Goal: Transaction & Acquisition: Purchase product/service

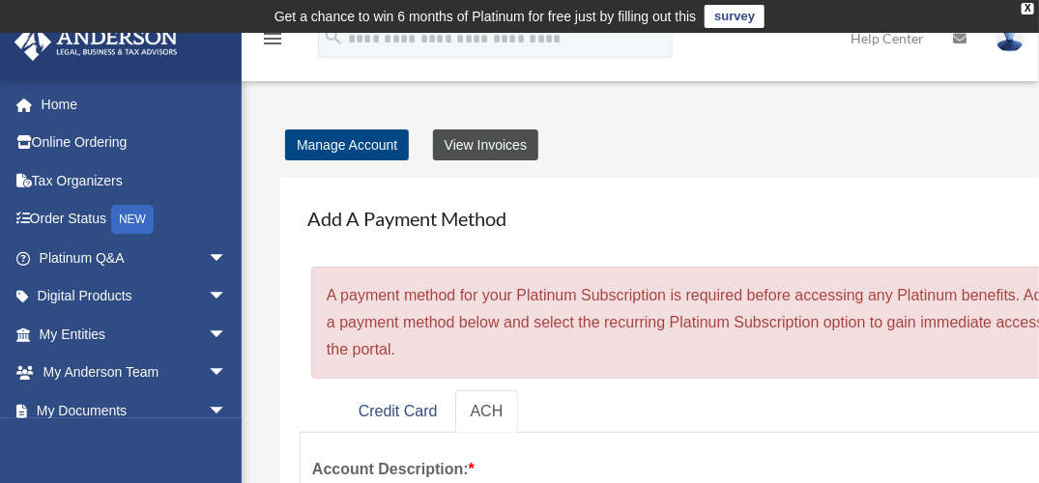
click at [524, 151] on link "View Invoices" at bounding box center [485, 145] width 105 height 31
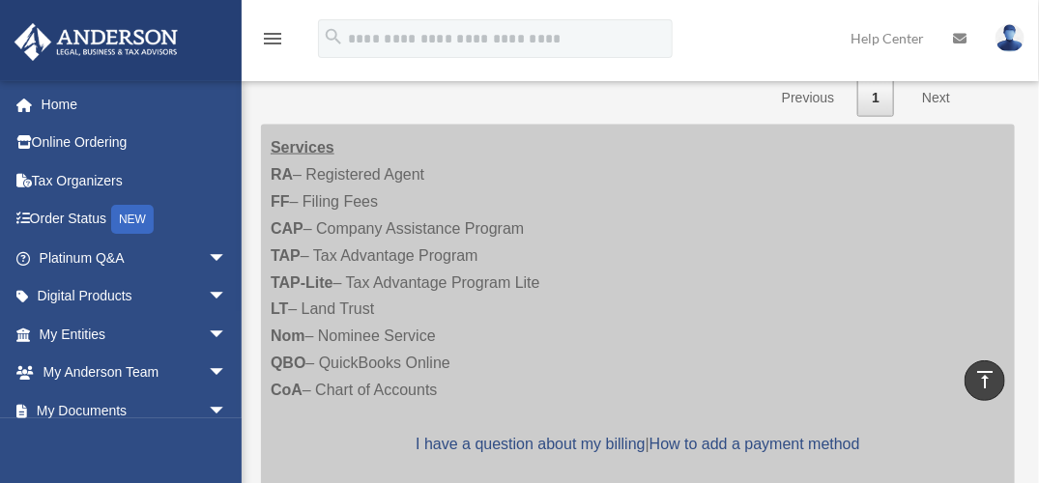
scroll to position [870, 0]
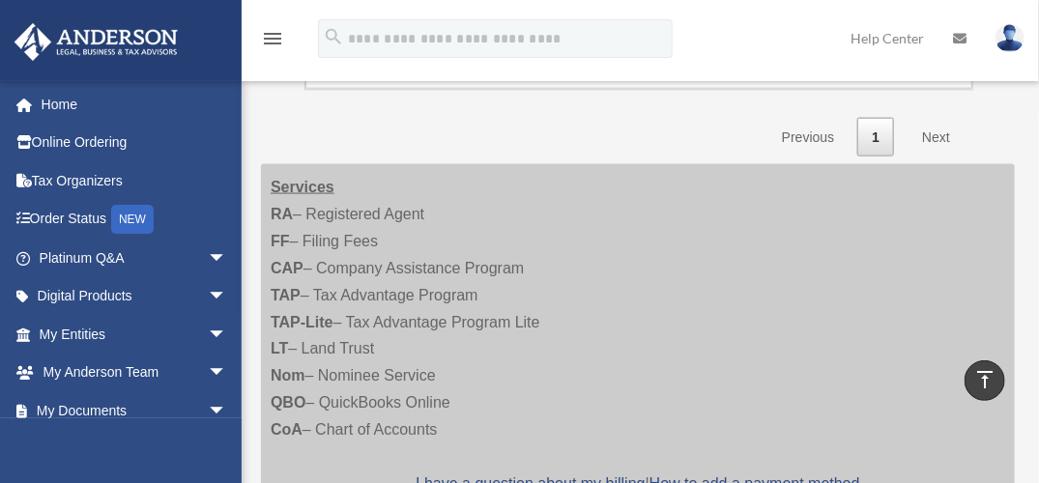
click at [930, 130] on link "Next" at bounding box center [936, 138] width 57 height 40
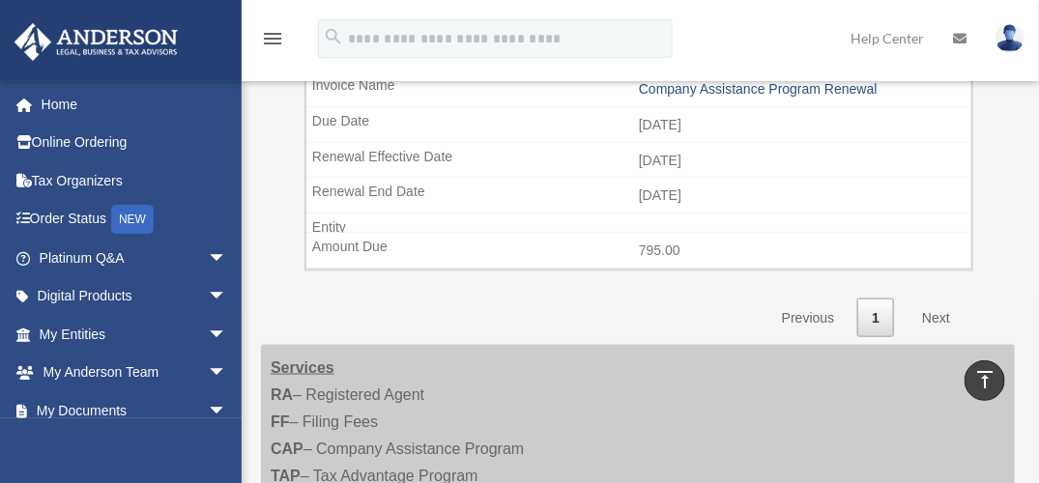
scroll to position [774, 0]
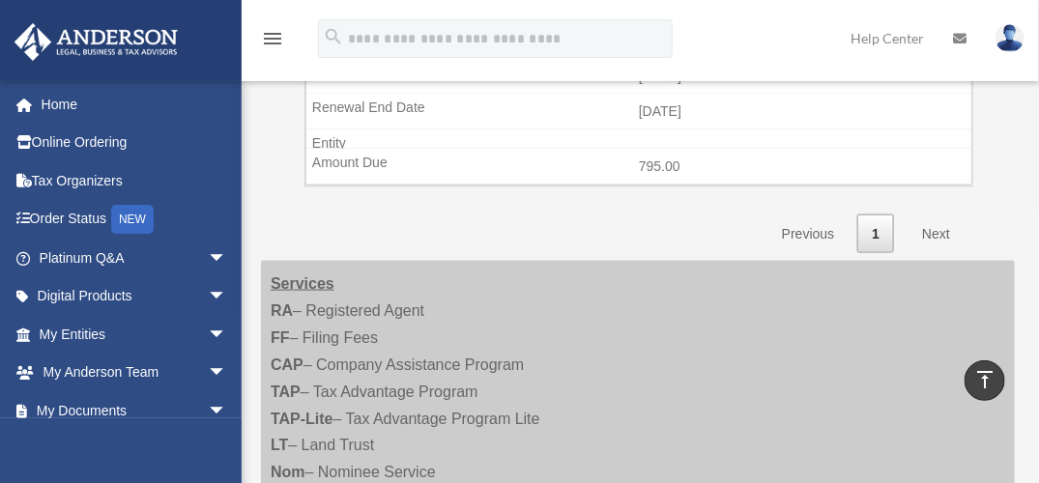
click at [937, 216] on link "Next" at bounding box center [936, 235] width 57 height 40
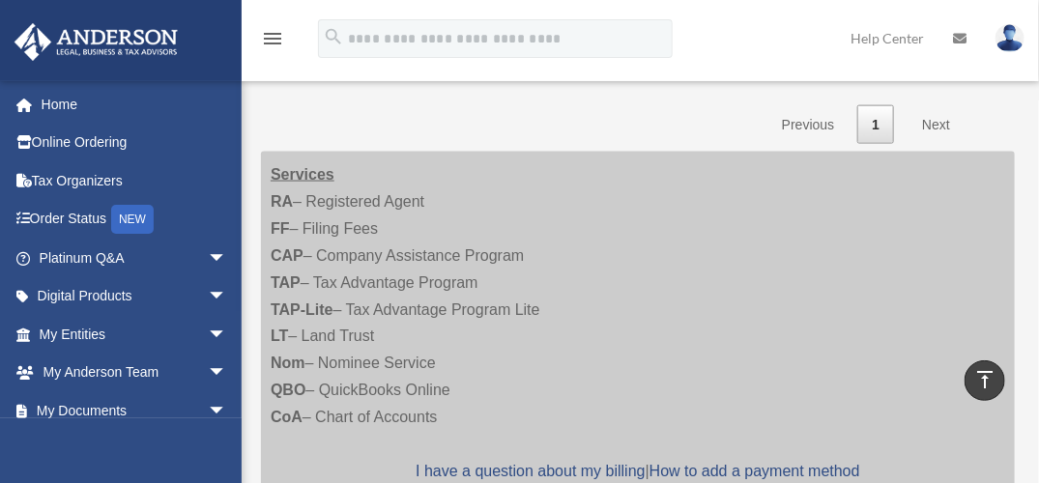
scroll to position [786, 0]
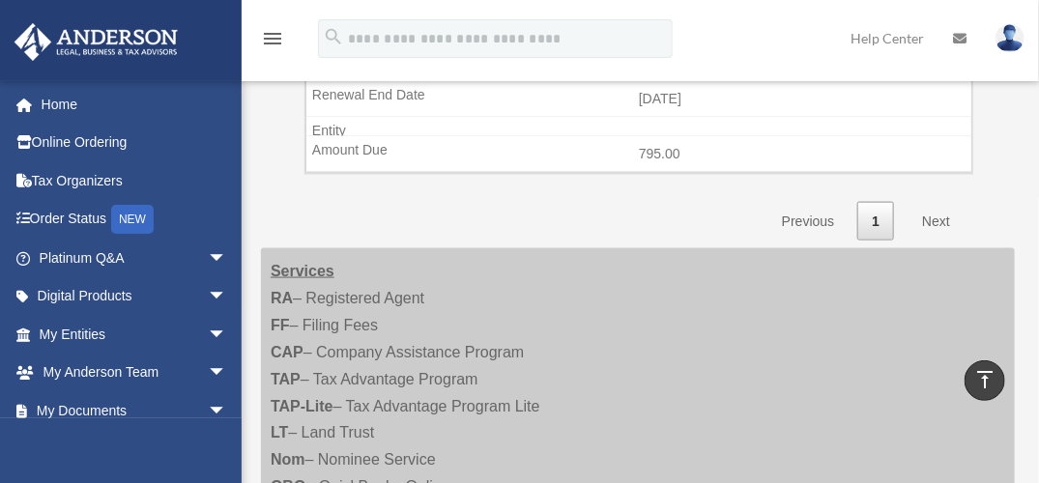
click at [934, 212] on link "Next" at bounding box center [936, 222] width 57 height 40
click at [936, 217] on link "Next" at bounding box center [936, 222] width 57 height 40
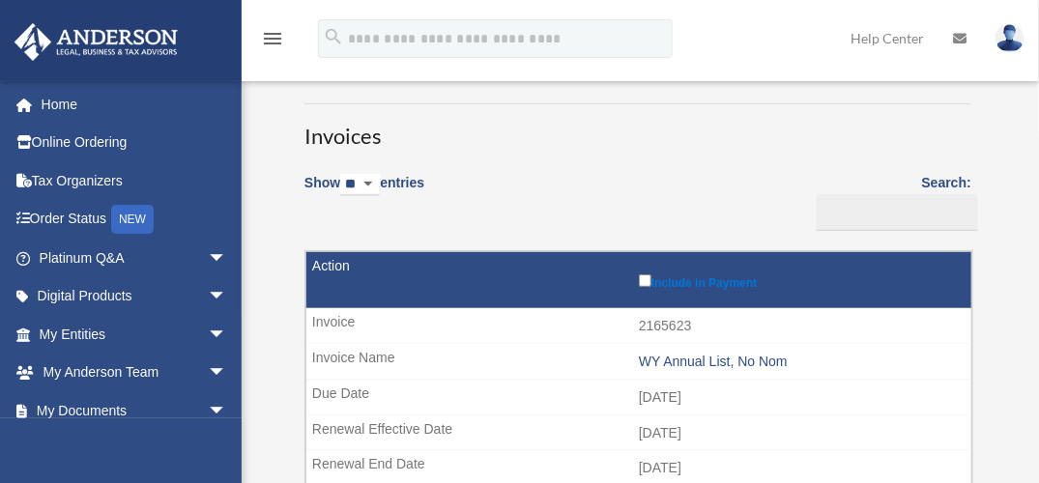
scroll to position [13, 0]
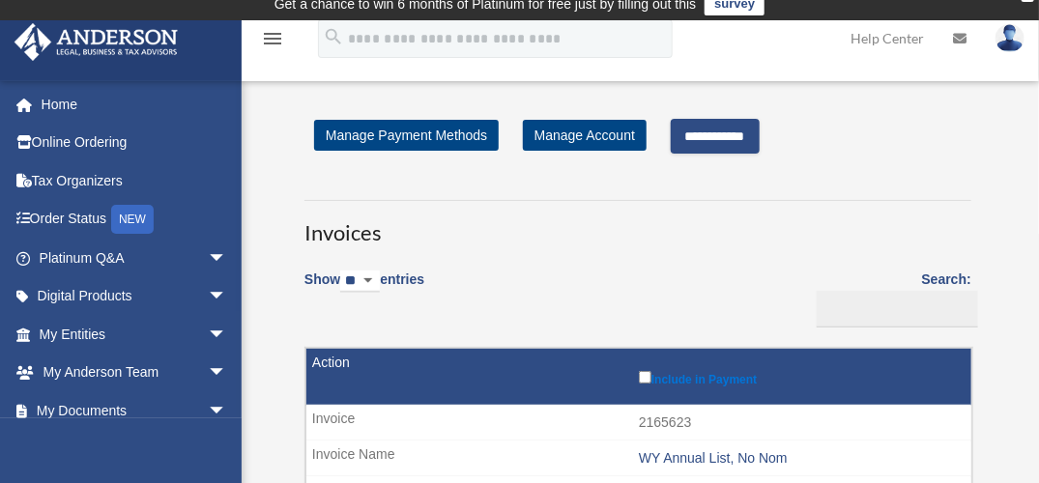
click at [739, 143] on input "**********" at bounding box center [715, 136] width 89 height 35
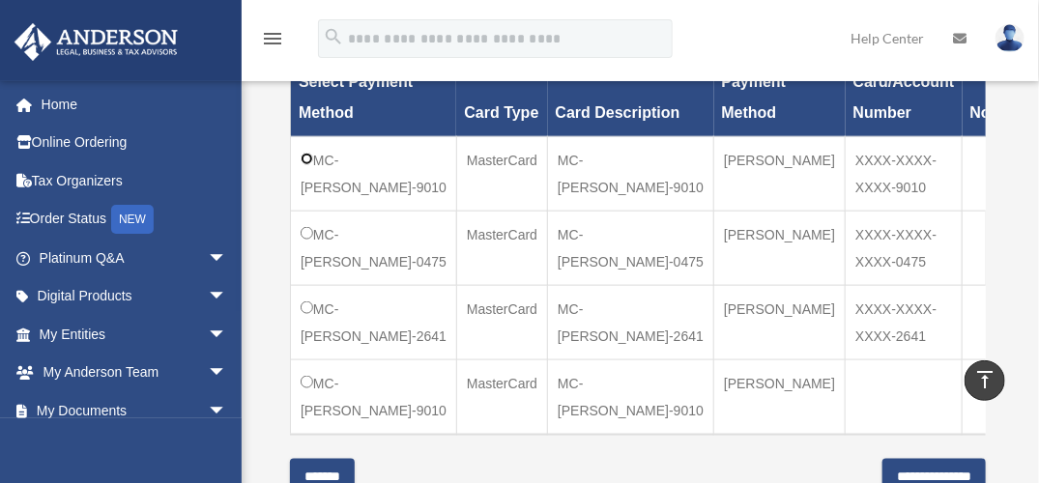
scroll to position [883, 0]
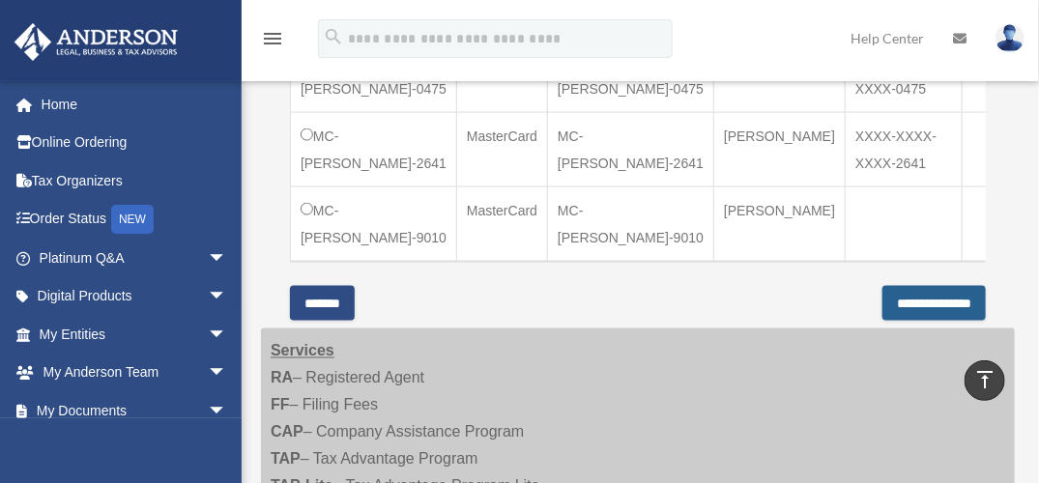
click at [910, 286] on input "**********" at bounding box center [934, 303] width 103 height 35
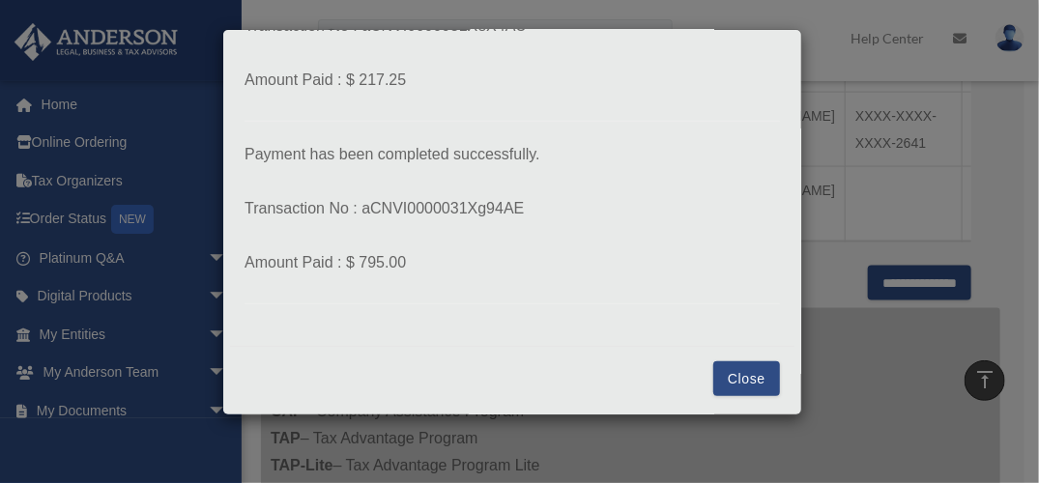
scroll to position [1076, 0]
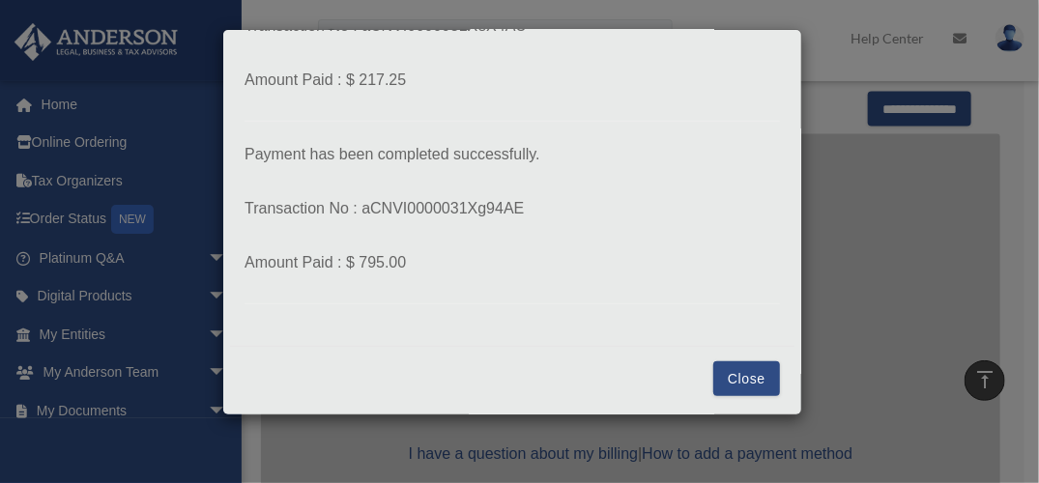
click at [743, 377] on button "Close" at bounding box center [747, 379] width 67 height 35
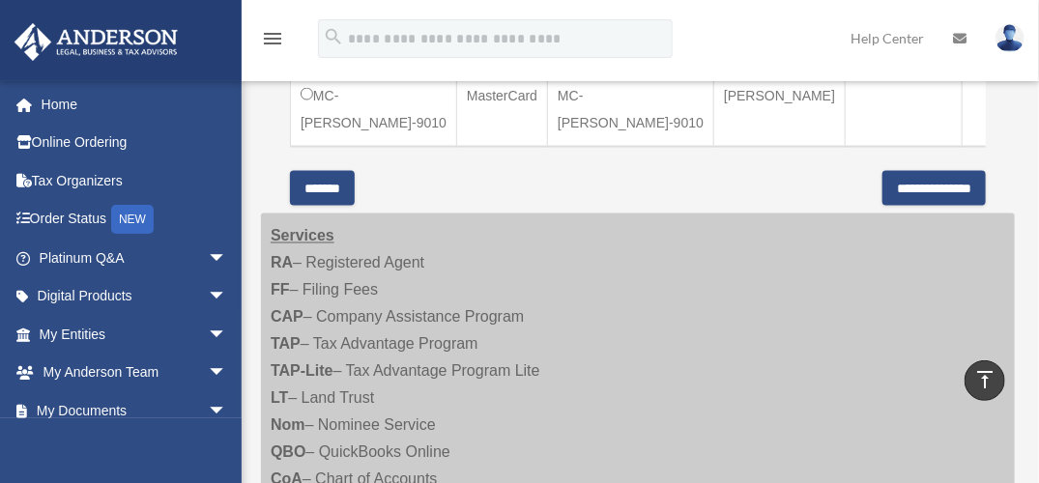
scroll to position [786, 0]
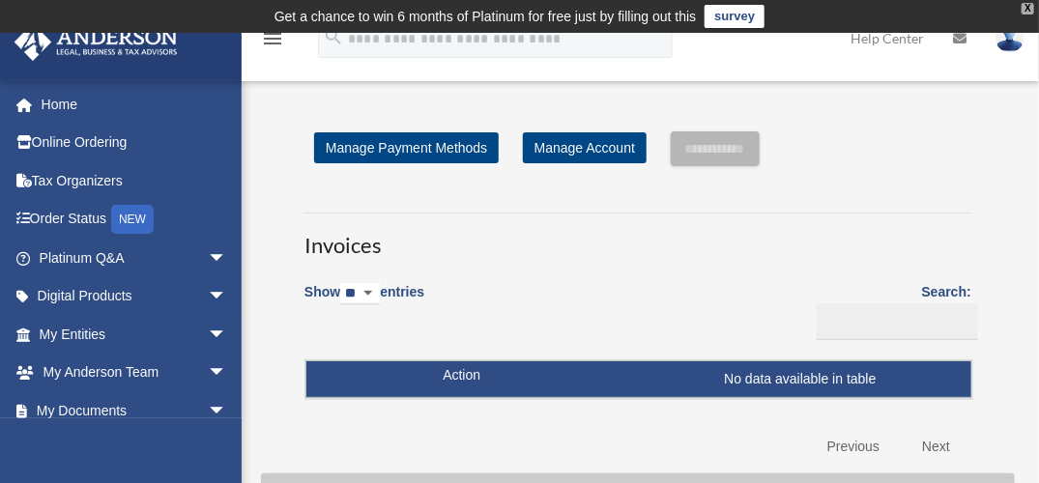
click at [1029, 11] on div "X" at bounding box center [1028, 9] width 13 height 12
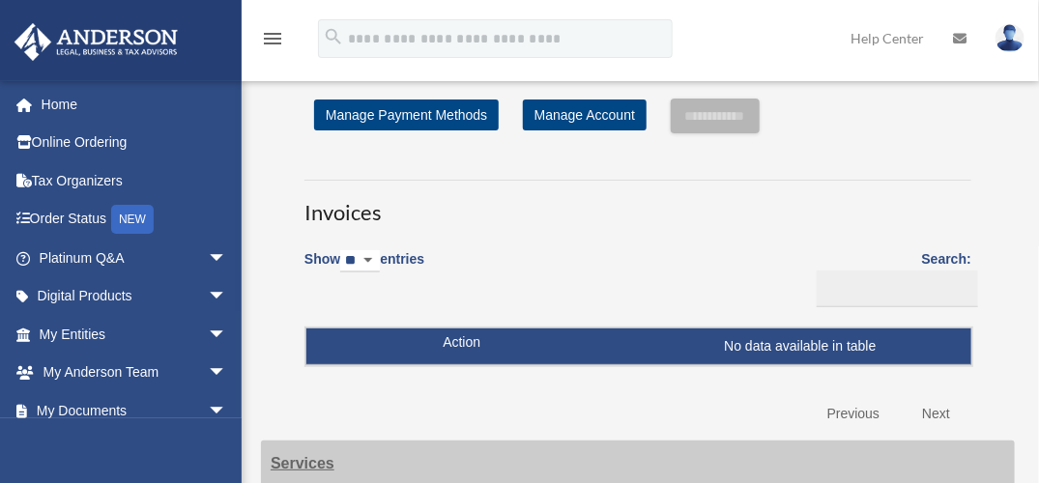
click at [1015, 44] on img at bounding box center [1010, 38] width 29 height 28
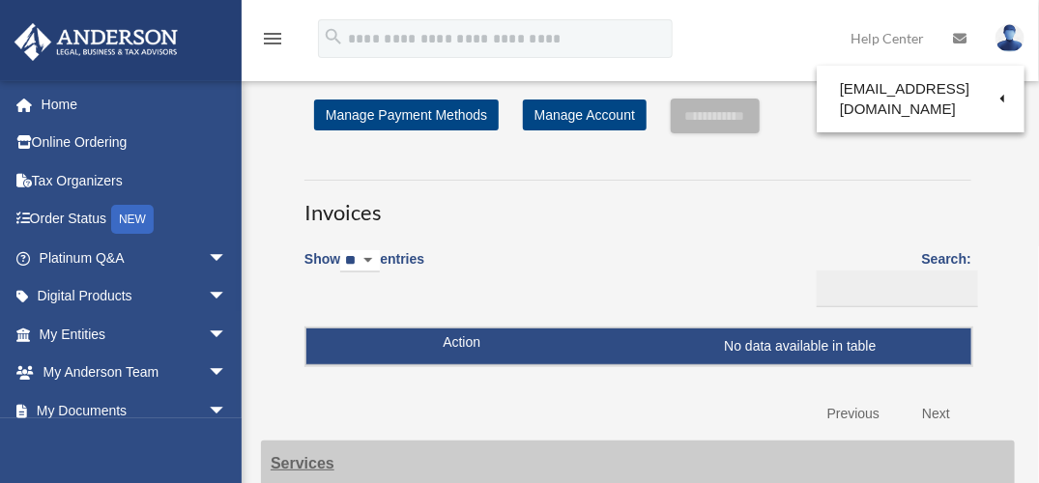
click at [677, 165] on link "Logout" at bounding box center [695, 169] width 193 height 40
